Goal: Obtain resource: Download file/media

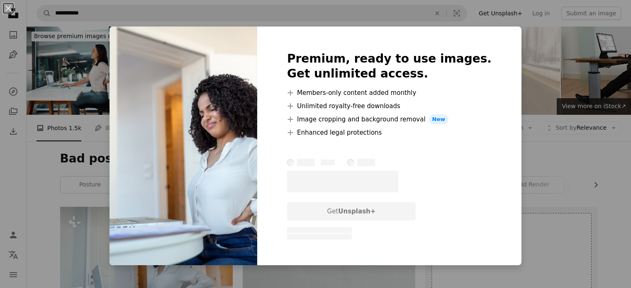
scroll to position [124, 0]
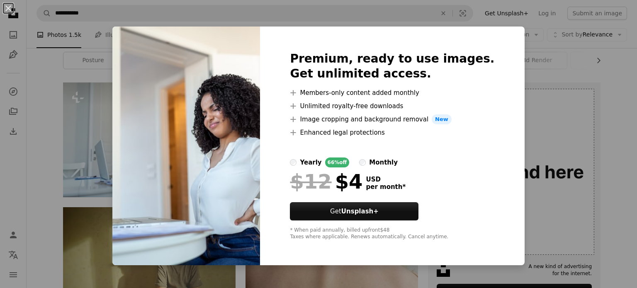
click at [553, 69] on div "An X shape Premium, ready to use images. Get unlimited access. A plus sign Memb…" at bounding box center [318, 144] width 637 height 288
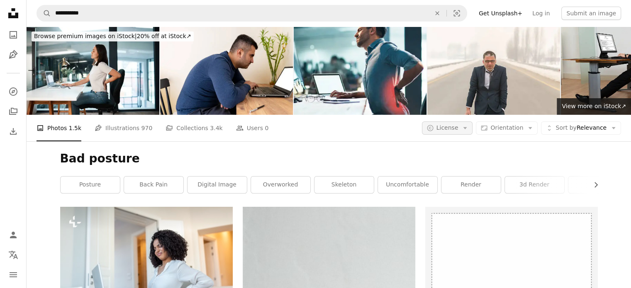
click at [466, 131] on button "A copyright icon © License Arrow down" at bounding box center [447, 128] width 51 height 13
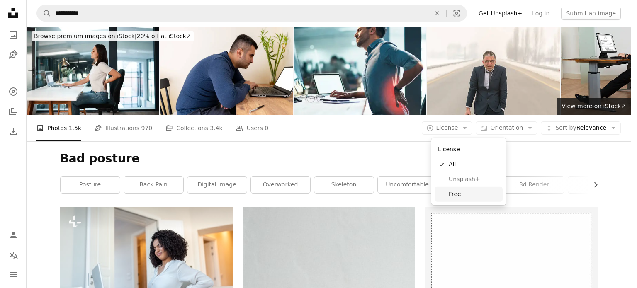
click at [455, 193] on span "Free" at bounding box center [474, 194] width 51 height 8
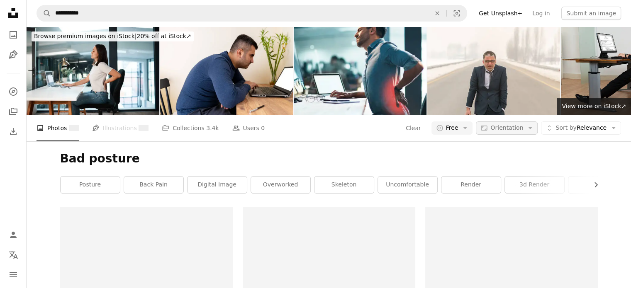
click at [519, 123] on button "Aspect ratio Orientation Arrow down" at bounding box center [507, 128] width 62 height 13
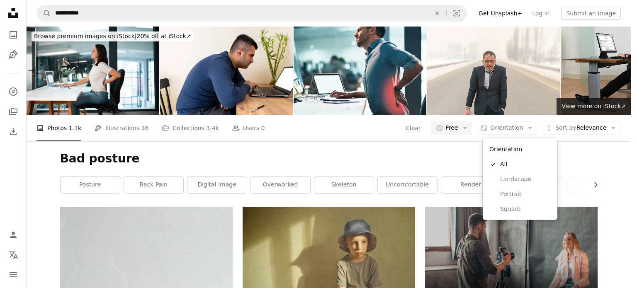
click at [453, 156] on body "**********" at bounding box center [315, 144] width 631 height 288
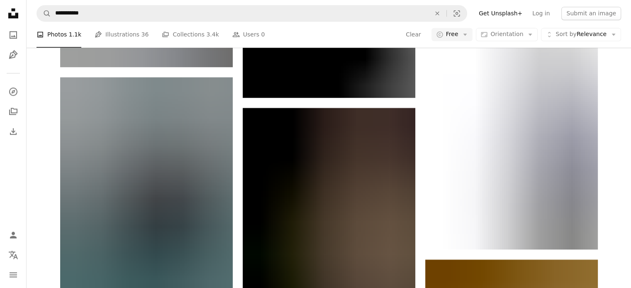
scroll to position [1286, 0]
